Goal: Information Seeking & Learning: Learn about a topic

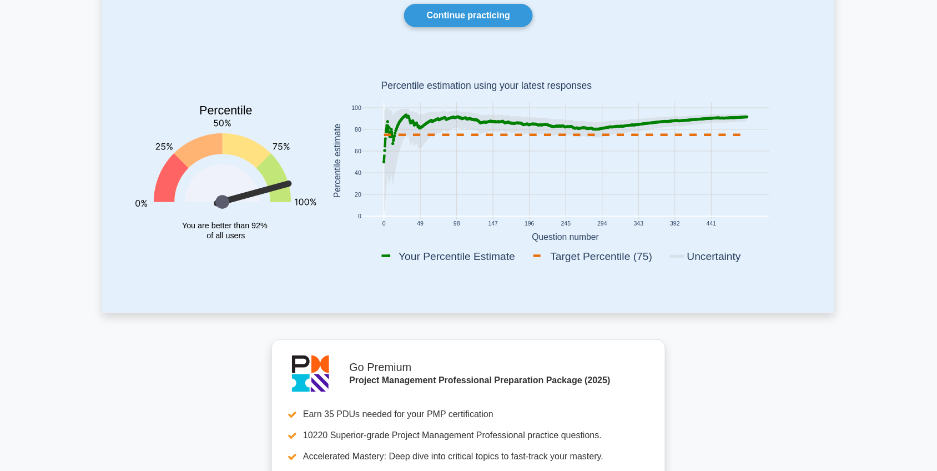
scroll to position [77, 0]
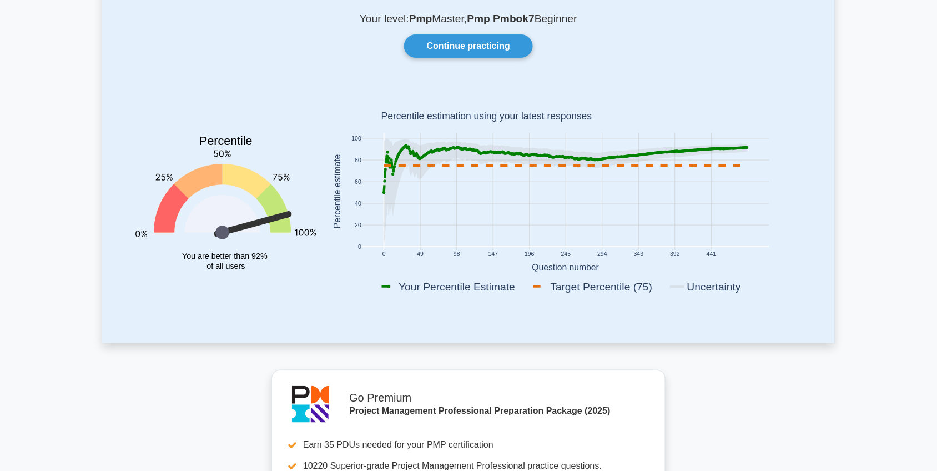
click at [587, 164] on icon at bounding box center [565, 191] width 363 height 105
click at [587, 161] on icon at bounding box center [565, 191] width 363 height 105
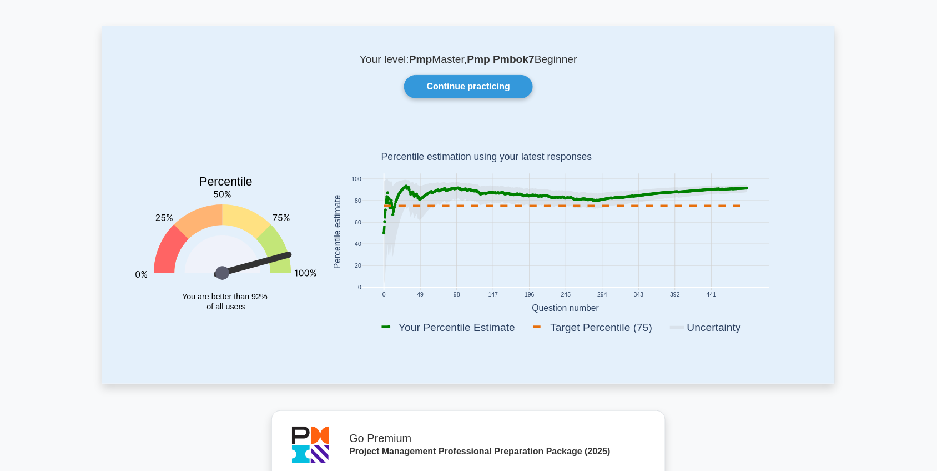
scroll to position [0, 0]
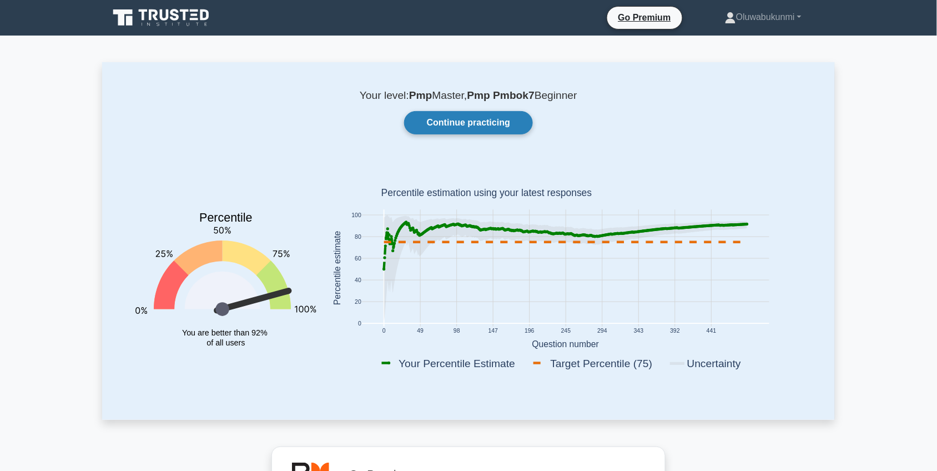
click at [460, 122] on link "Continue practicing" at bounding box center [468, 122] width 129 height 23
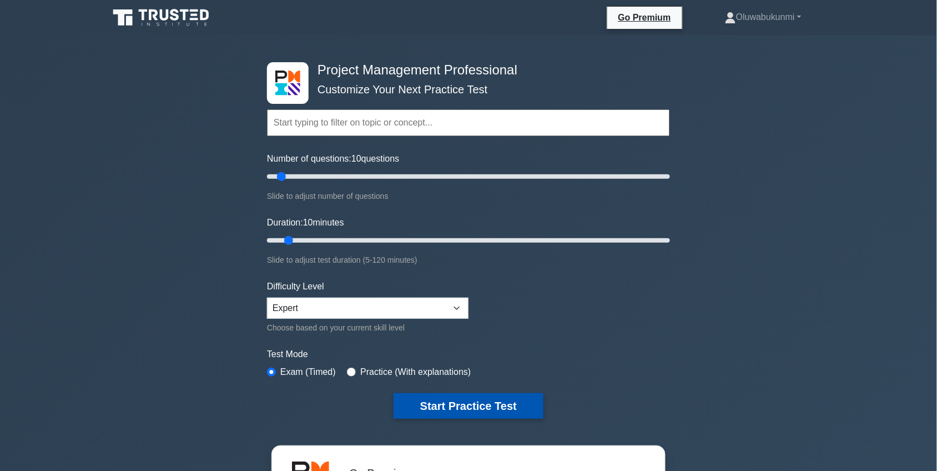
click at [429, 395] on button "Start Practice Test" at bounding box center [469, 406] width 150 height 26
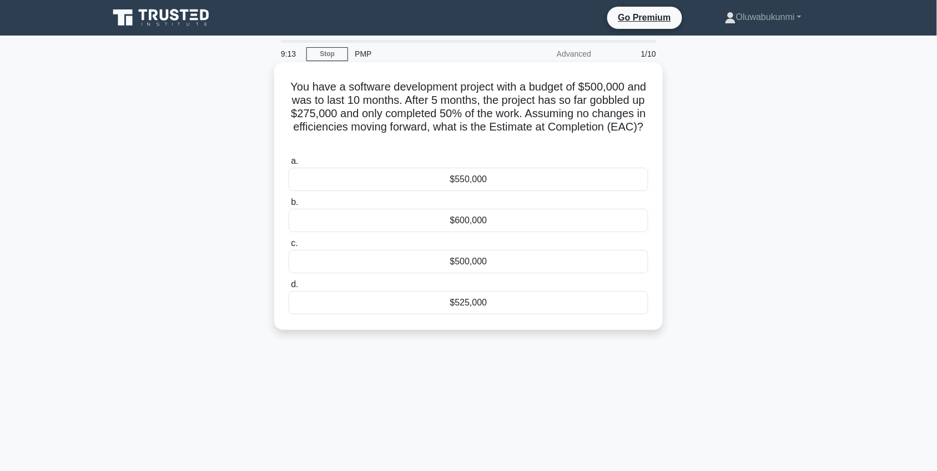
click at [403, 178] on div "$550,000" at bounding box center [469, 179] width 360 height 23
click at [289, 165] on input "a. $550,000" at bounding box center [289, 161] width 0 height 7
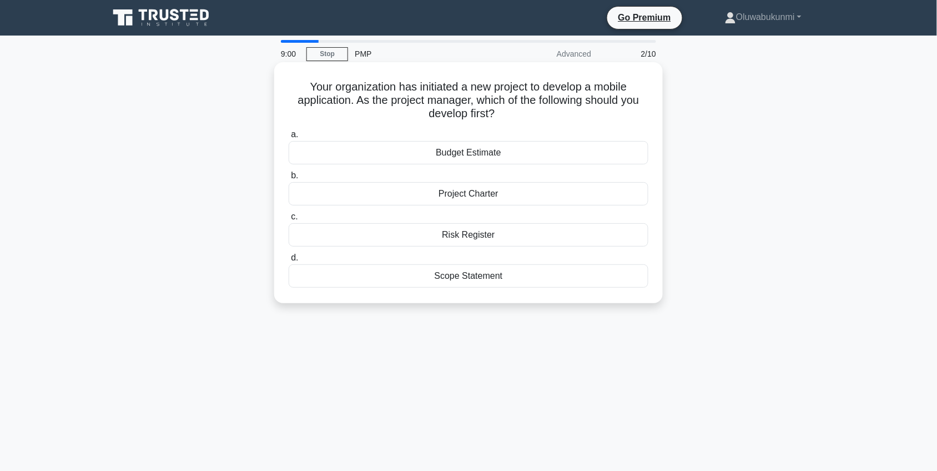
click at [444, 195] on div "Project Charter" at bounding box center [469, 193] width 360 height 23
click at [289, 179] on input "b. Project Charter" at bounding box center [289, 175] width 0 height 7
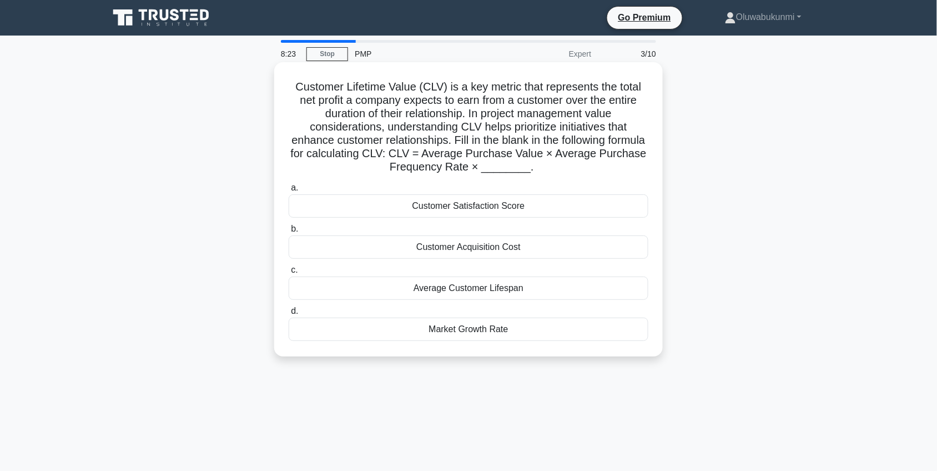
click at [487, 287] on div "Average Customer Lifespan" at bounding box center [469, 287] width 360 height 23
click at [289, 274] on input "c. Average Customer Lifespan" at bounding box center [289, 269] width 0 height 7
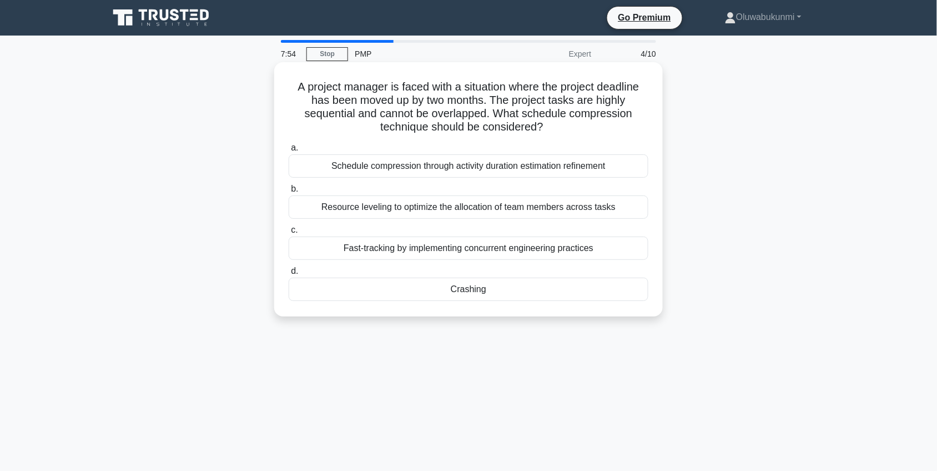
click at [476, 292] on div "Crashing" at bounding box center [469, 289] width 360 height 23
click at [289, 275] on input "d. Crashing" at bounding box center [289, 271] width 0 height 7
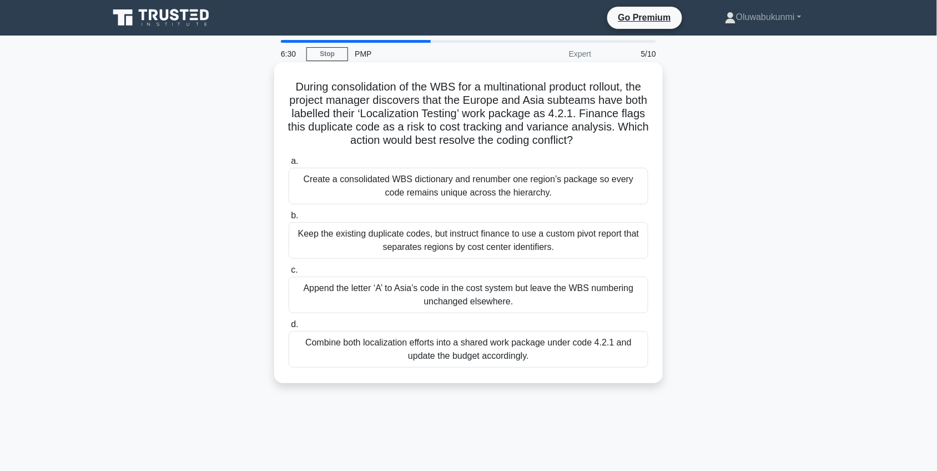
click at [461, 180] on div "Create a consolidated WBS dictionary and renumber one region’s package so every…" at bounding box center [469, 186] width 360 height 37
click at [289, 165] on input "a. Create a consolidated WBS dictionary and renumber one region’s package so ev…" at bounding box center [289, 161] width 0 height 7
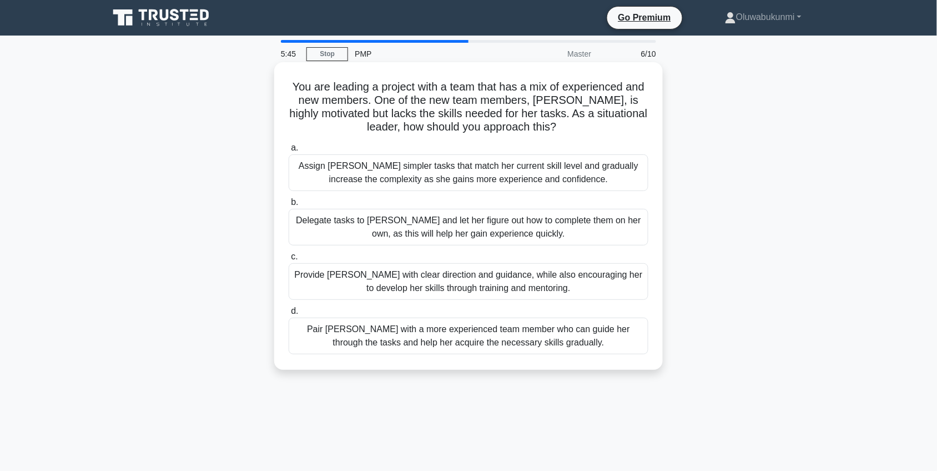
click at [462, 172] on div "Assign Sarah simpler tasks that match her current skill level and gradually inc…" at bounding box center [469, 172] width 360 height 37
click at [289, 152] on input "a. Assign Sarah simpler tasks that match her current skill level and gradually …" at bounding box center [289, 147] width 0 height 7
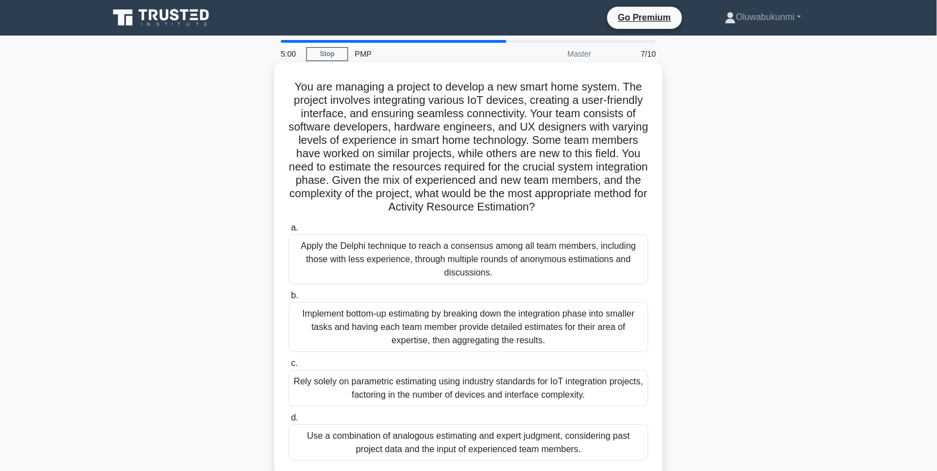
click at [410, 325] on div "Implement bottom-up estimating by breaking down the integration phase into smal…" at bounding box center [469, 327] width 360 height 50
click at [289, 299] on input "b. Implement bottom-up estimating by breaking down the integration phase into s…" at bounding box center [289, 295] width 0 height 7
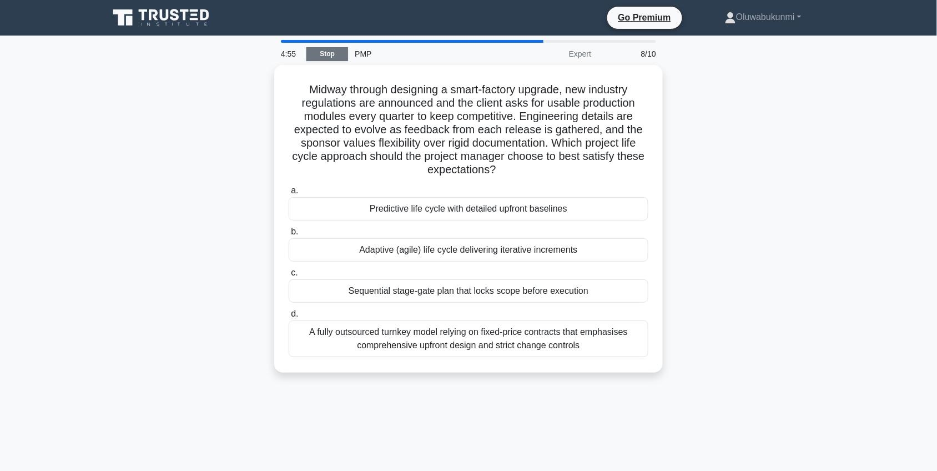
click at [329, 56] on link "Stop" at bounding box center [327, 54] width 42 height 14
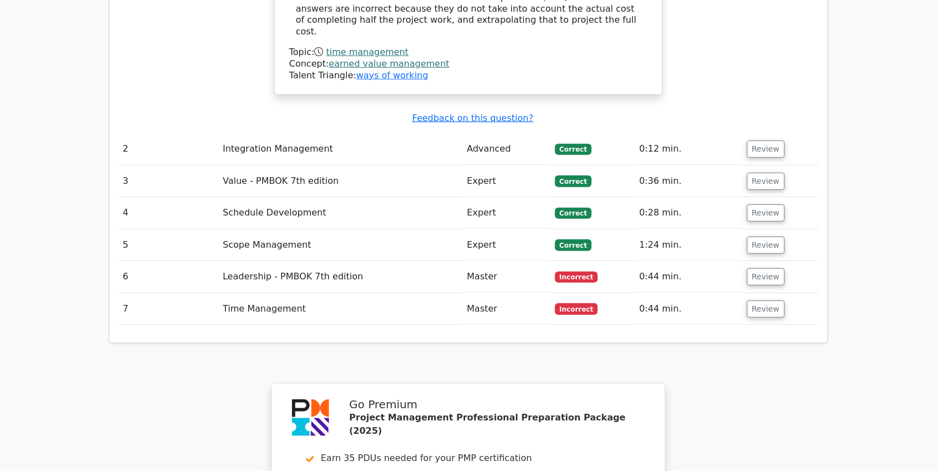
scroll to position [1330, 0]
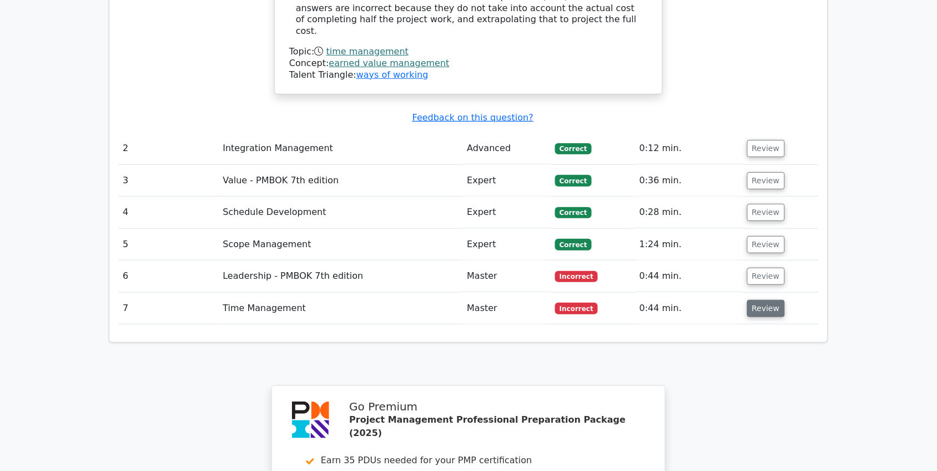
click at [772, 300] on button "Review" at bounding box center [766, 308] width 38 height 17
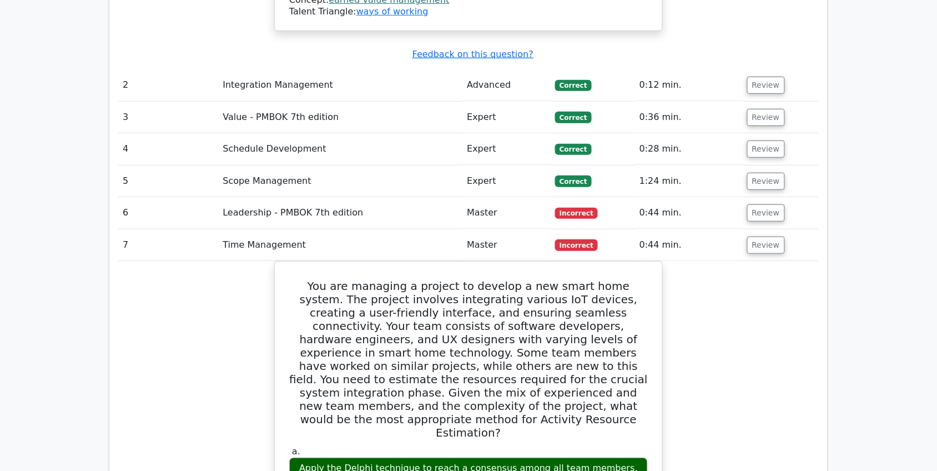
scroll to position [1388, 0]
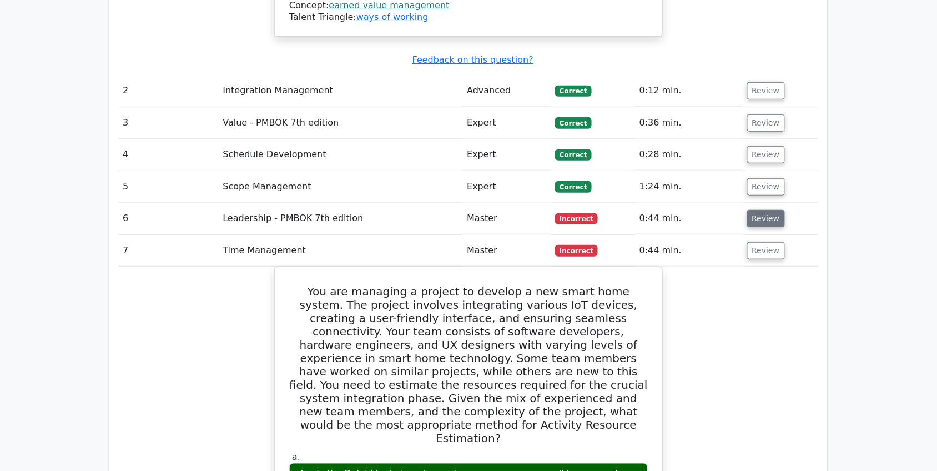
click at [761, 210] on button "Review" at bounding box center [766, 218] width 38 height 17
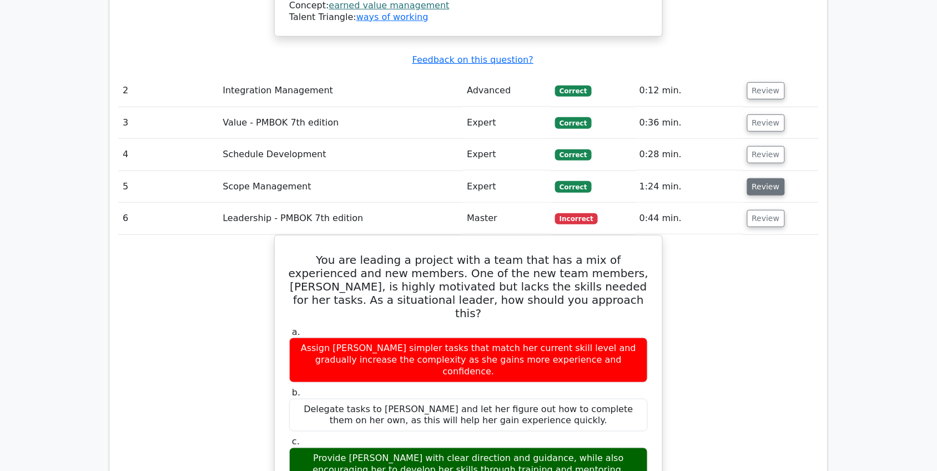
click at [762, 178] on button "Review" at bounding box center [766, 186] width 38 height 17
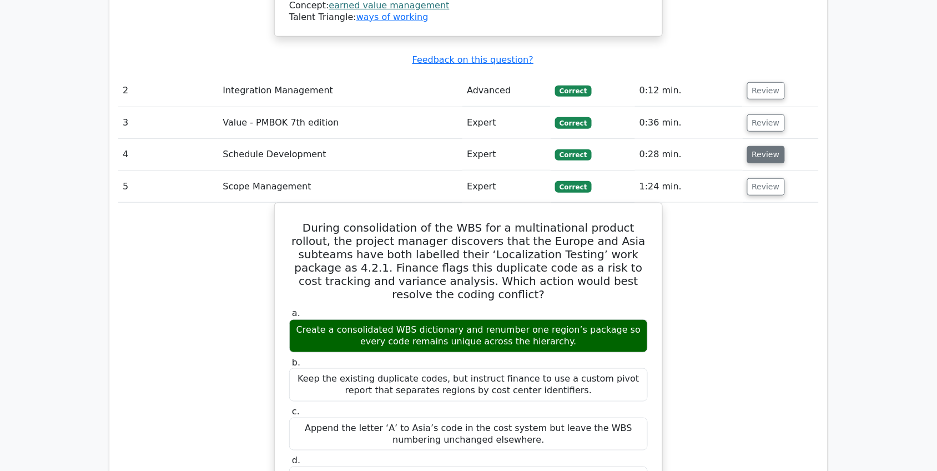
click at [775, 146] on button "Review" at bounding box center [766, 154] width 38 height 17
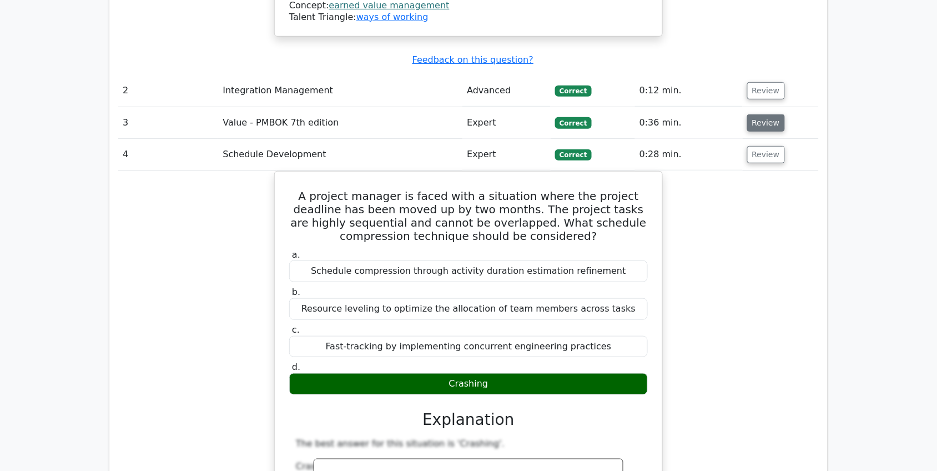
click at [764, 114] on button "Review" at bounding box center [766, 122] width 38 height 17
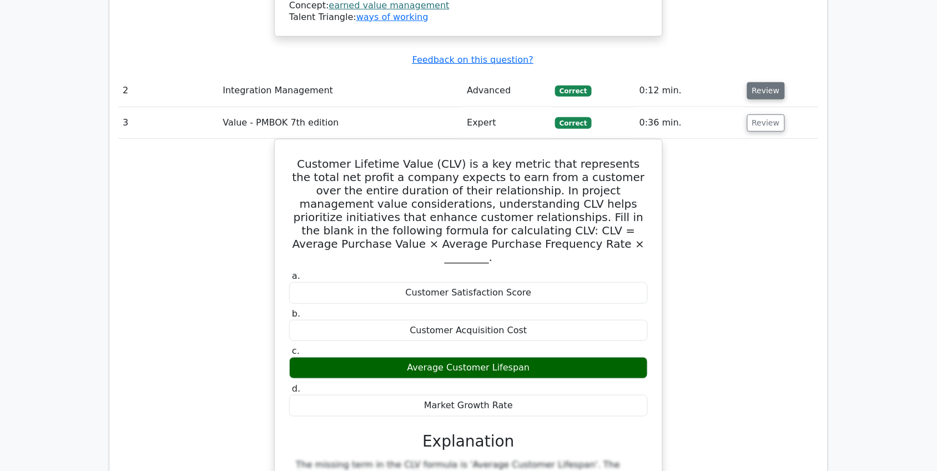
click at [767, 82] on button "Review" at bounding box center [766, 90] width 38 height 17
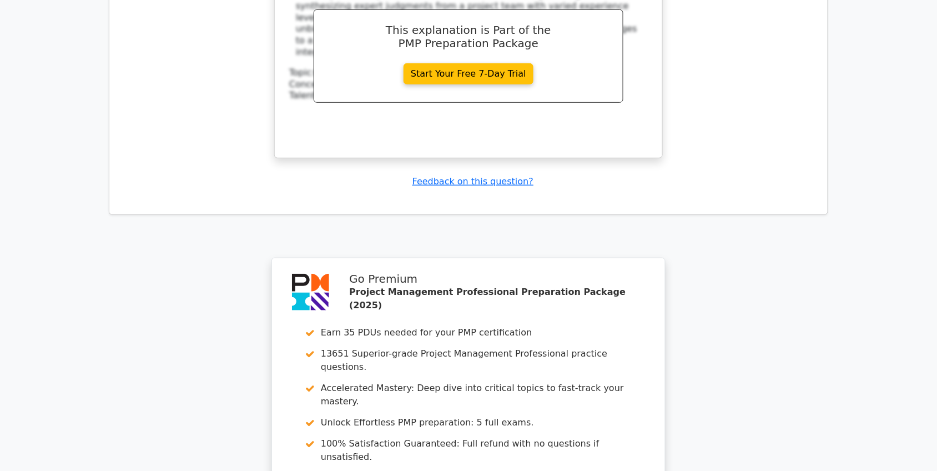
scroll to position [5170, 0]
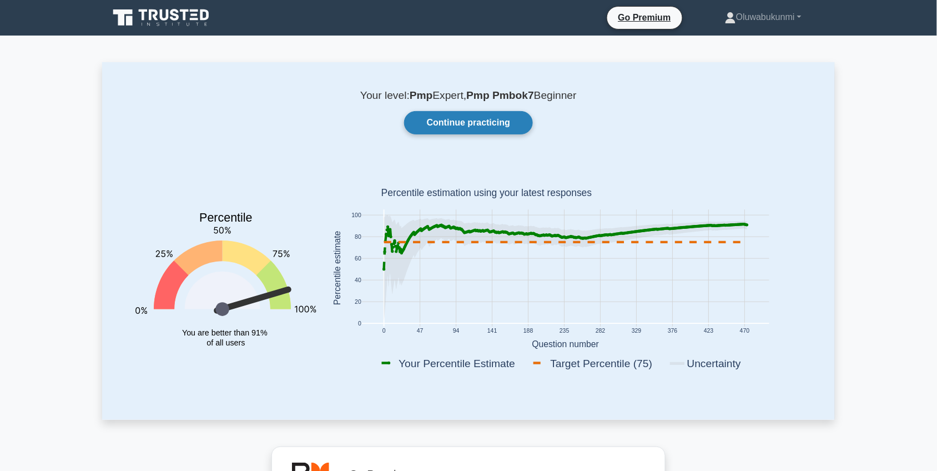
click at [468, 125] on link "Continue practicing" at bounding box center [468, 122] width 129 height 23
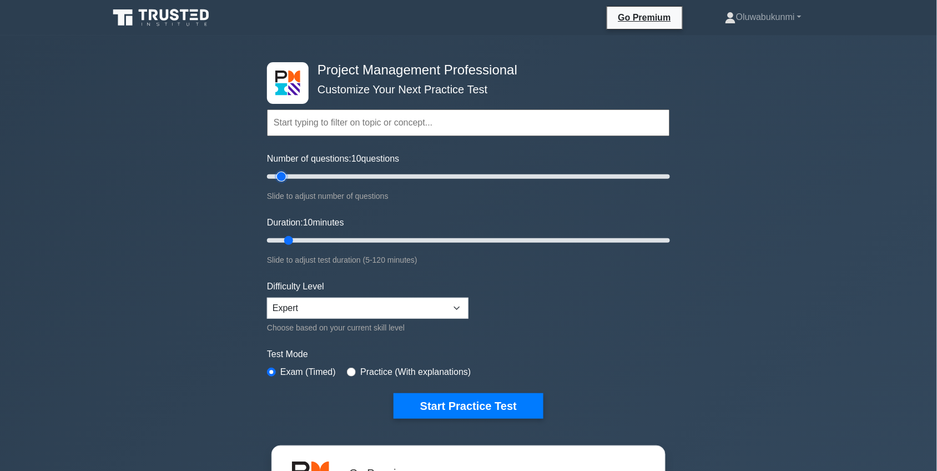
type input "20"
click at [298, 175] on input "Number of questions: 10 questions" at bounding box center [468, 176] width 403 height 13
type input "20"
click at [322, 240] on input "Duration: 10 minutes" at bounding box center [468, 240] width 403 height 13
click at [430, 406] on button "Start Practice Test" at bounding box center [469, 406] width 150 height 26
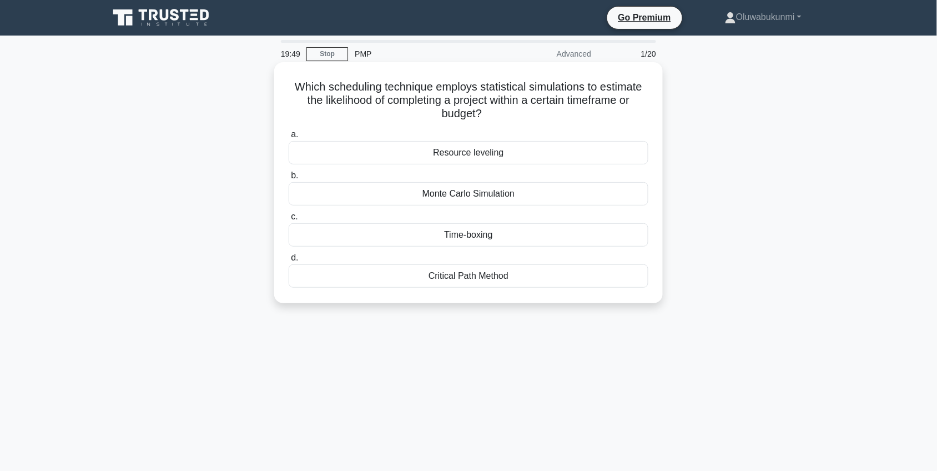
click at [455, 192] on div "Monte Carlo Simulation" at bounding box center [469, 193] width 360 height 23
click at [289, 179] on input "b. Monte Carlo Simulation" at bounding box center [289, 175] width 0 height 7
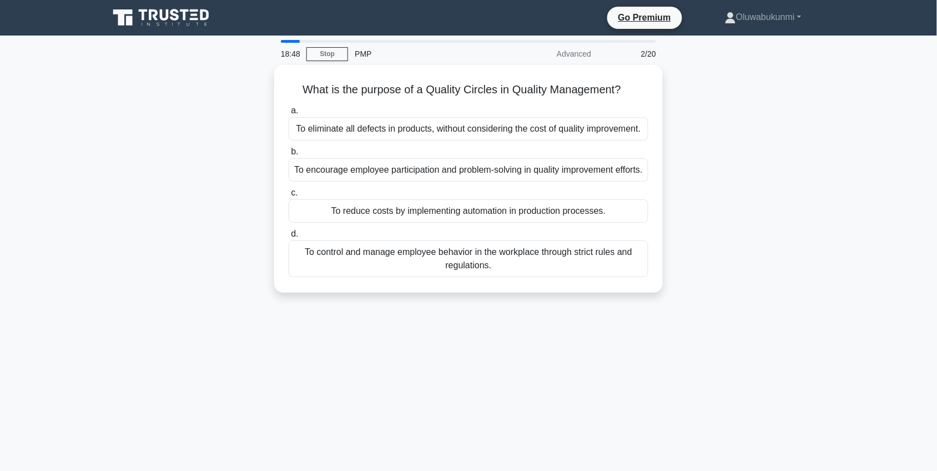
drag, startPoint x: 298, startPoint y: 53, endPoint x: 275, endPoint y: 60, distance: 24.2
click at [275, 60] on div "18:48" at bounding box center [290, 54] width 32 height 22
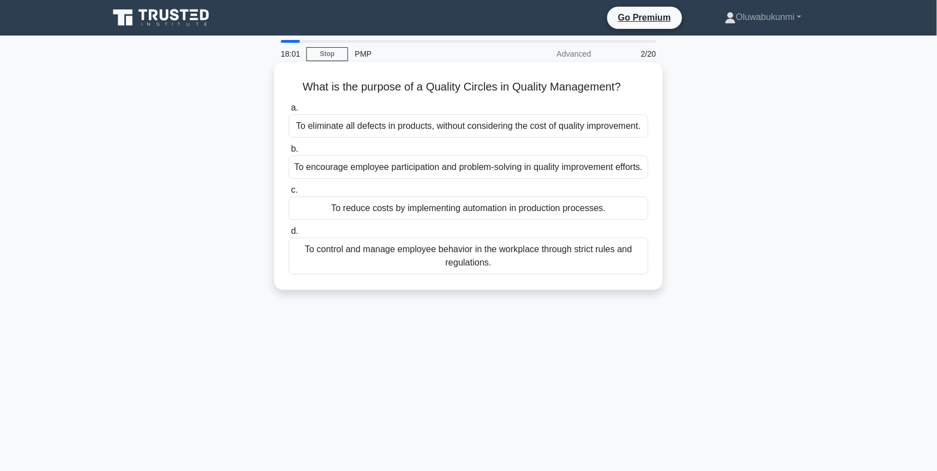
click at [425, 128] on div "To eliminate all defects in products, without considering the cost of quality i…" at bounding box center [469, 125] width 360 height 23
click at [289, 112] on input "a. To eliminate all defects in products, without considering the cost of qualit…" at bounding box center [289, 107] width 0 height 7
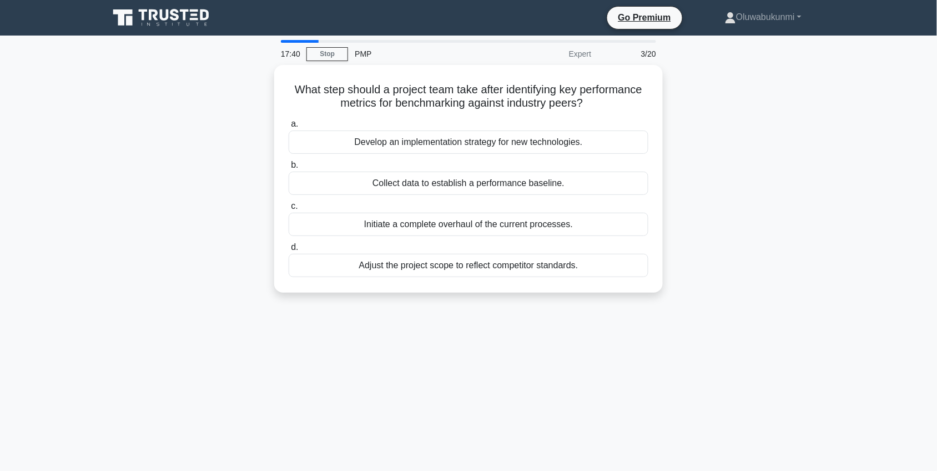
drag, startPoint x: 569, startPoint y: 52, endPoint x: 434, endPoint y: 54, distance: 135.5
click at [434, 54] on div "17:40 Stop PMP Expert 3/20" at bounding box center [468, 54] width 389 height 22
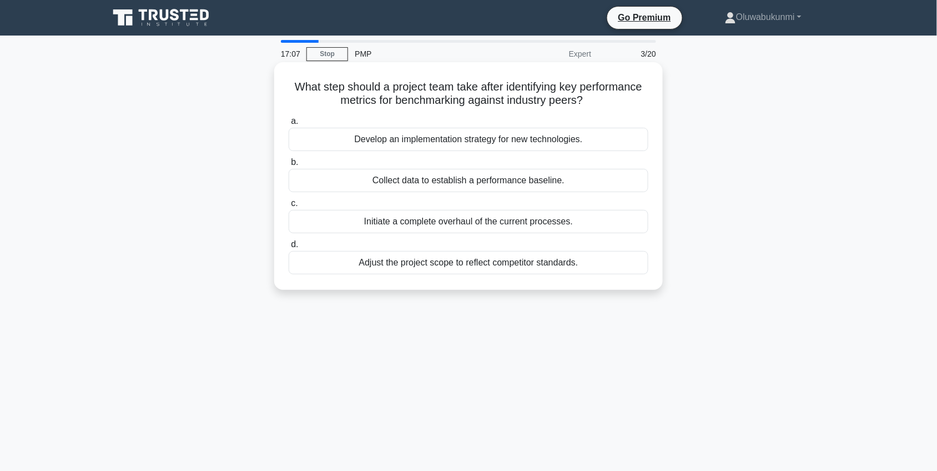
click at [290, 87] on h5 "What step should a project team take after identifying key performance metrics …" at bounding box center [469, 94] width 362 height 28
click at [417, 132] on div "Develop an implementation strategy for new technologies." at bounding box center [469, 139] width 360 height 23
click at [289, 125] on input "a. Develop an implementation strategy for new technologies." at bounding box center [289, 121] width 0 height 7
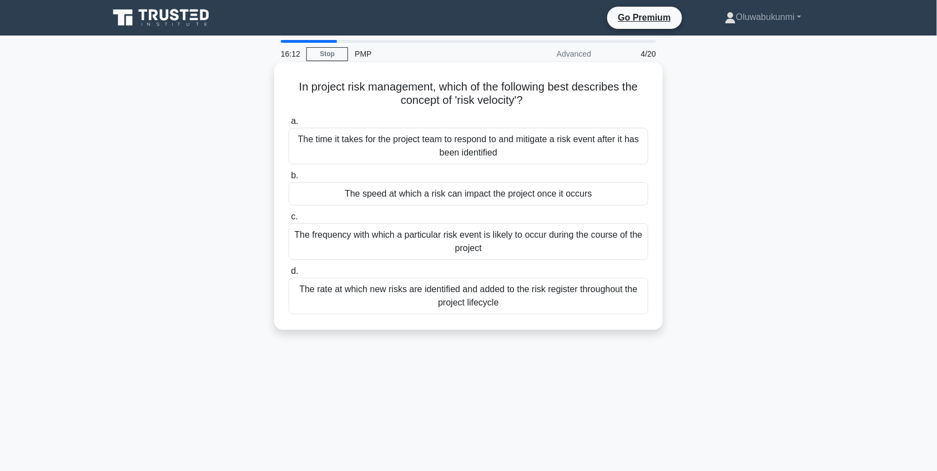
click at [390, 247] on div "The frequency with which a particular risk event is likely to occur during the …" at bounding box center [469, 241] width 360 height 37
click at [289, 220] on input "c. The frequency with which a particular risk event is likely to occur during t…" at bounding box center [289, 216] width 0 height 7
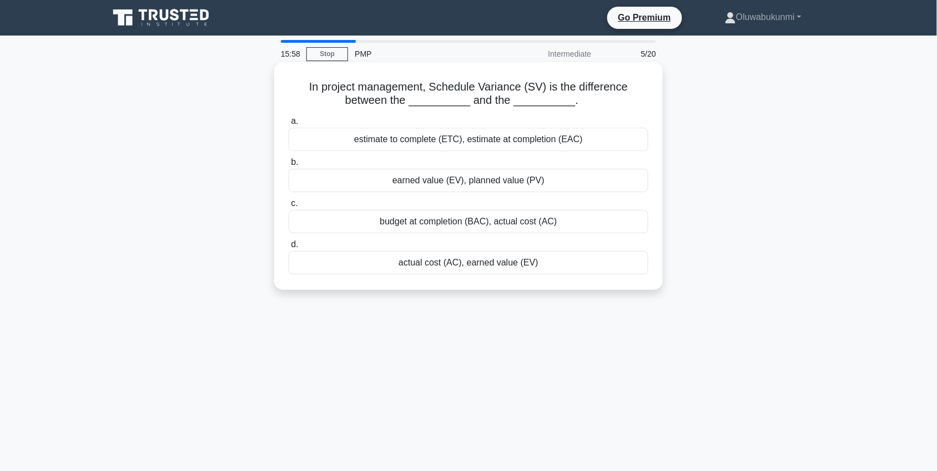
click at [422, 184] on div "earned value (EV), planned value (PV)" at bounding box center [469, 180] width 360 height 23
click at [289, 166] on input "b. earned value (EV), planned value (PV)" at bounding box center [289, 162] width 0 height 7
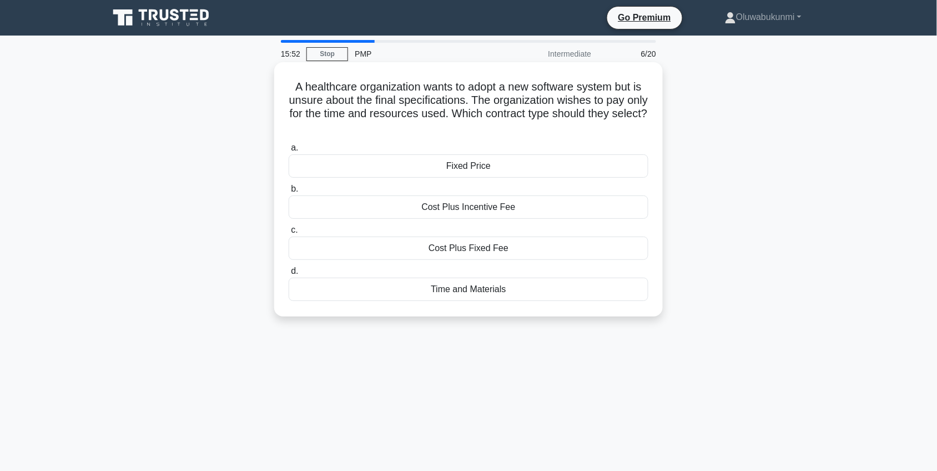
click at [292, 90] on h5 "A healthcare organization wants to adopt a new software system but is unsure ab…" at bounding box center [469, 107] width 362 height 54
drag, startPoint x: 292, startPoint y: 90, endPoint x: 289, endPoint y: 85, distance: 6.2
click at [289, 85] on h5 "A healthcare organization wants to adopt a new software system but is unsure ab…" at bounding box center [469, 107] width 362 height 54
click at [289, 87] on h5 "A healthcare organization wants to adopt a new software system but is unsure ab…" at bounding box center [469, 107] width 362 height 54
click at [289, 88] on h5 "A healthcare organization wants to adopt a new software system but is unsure ab…" at bounding box center [469, 107] width 362 height 54
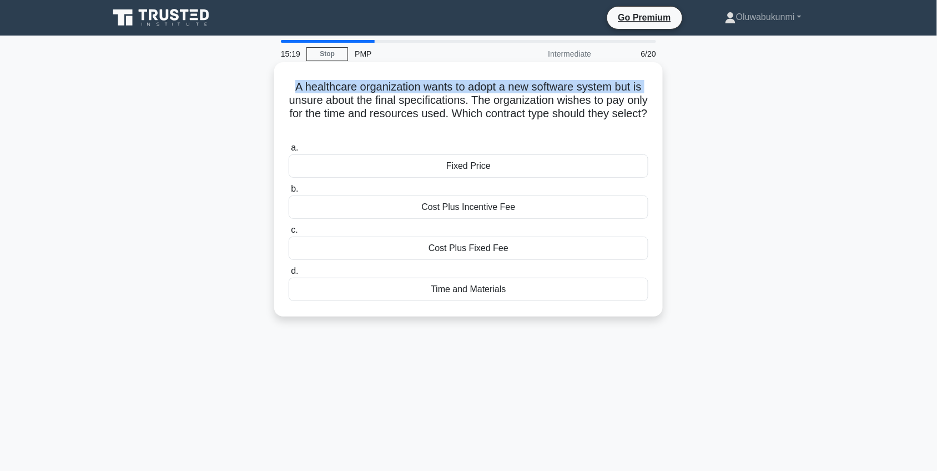
drag, startPoint x: 288, startPoint y: 89, endPoint x: 291, endPoint y: 94, distance: 6.8
click at [291, 94] on h5 "A healthcare organization wants to adopt a new software system but is unsure ab…" at bounding box center [469, 107] width 362 height 54
click at [291, 82] on h5 "A healthcare organization wants to adopt a new software system but is unsure ab…" at bounding box center [469, 107] width 362 height 54
